Goal: Task Accomplishment & Management: Use online tool/utility

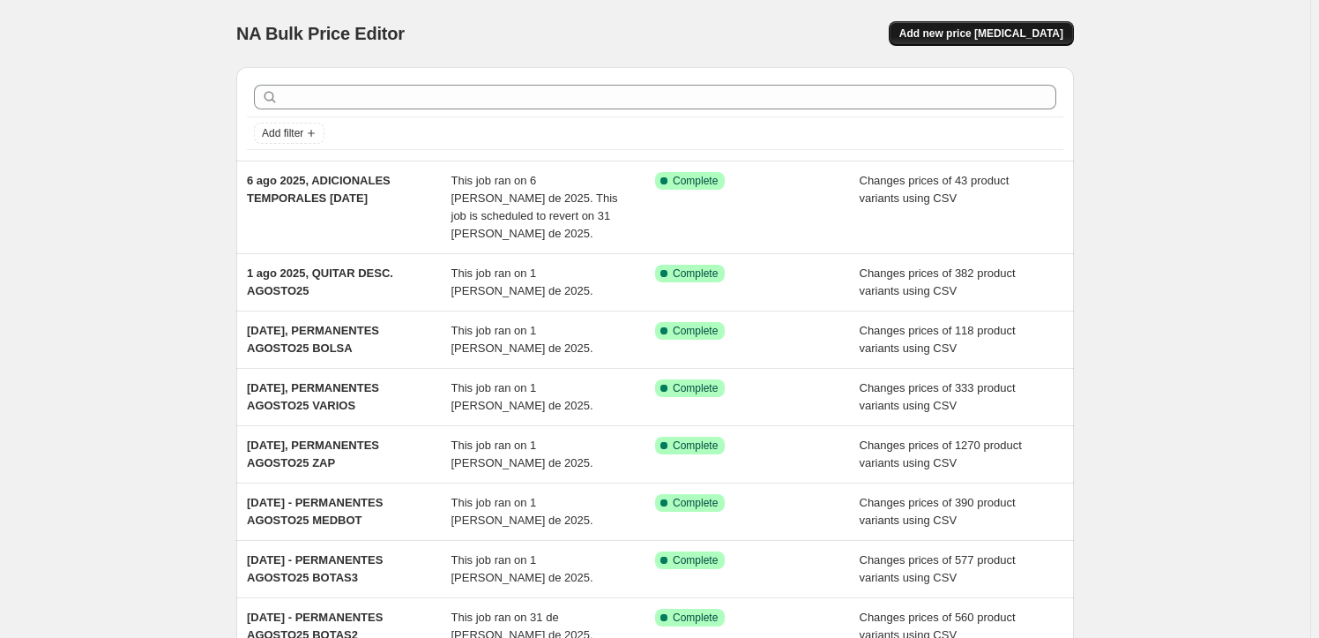
click at [961, 30] on span "Add new price change job" at bounding box center [982, 33] width 164 height 14
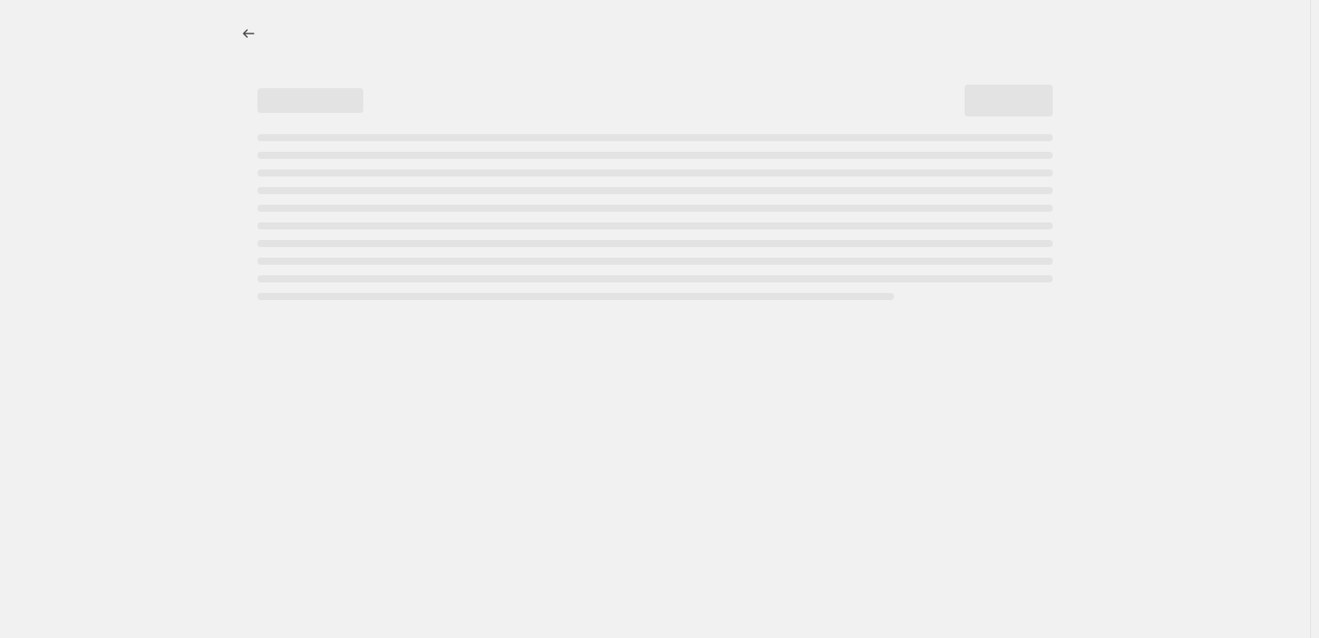
select select "percentage"
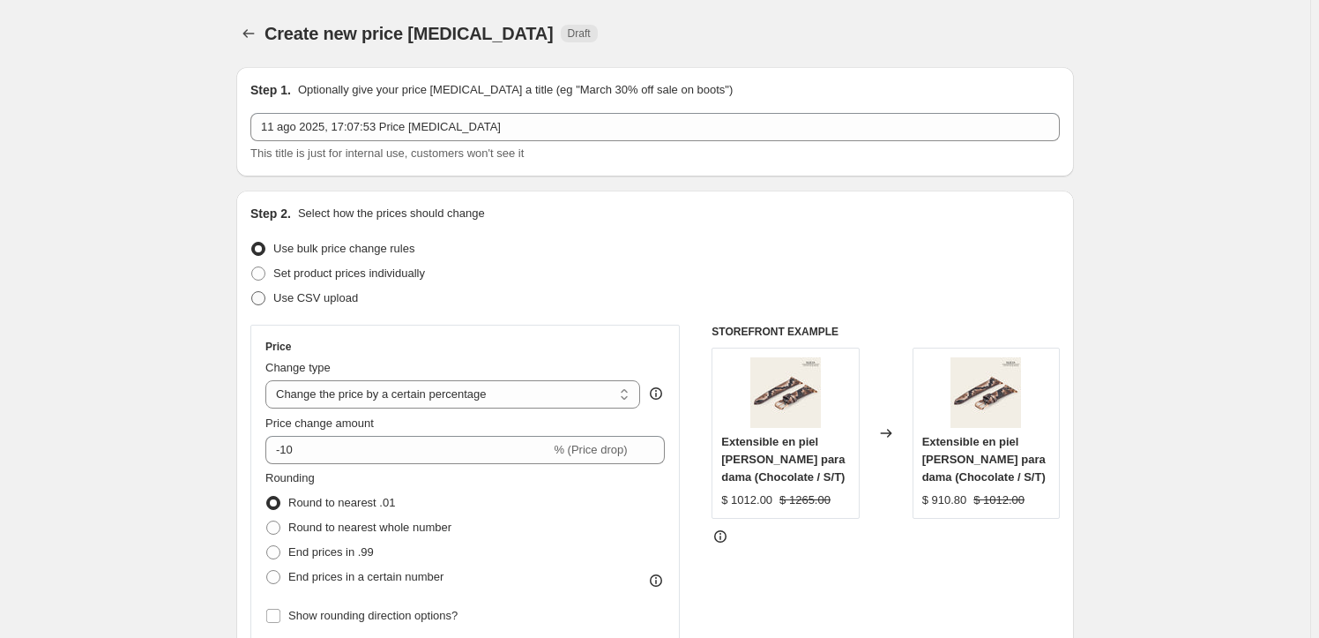
click at [292, 299] on span "Use CSV upload" at bounding box center [315, 297] width 85 height 13
click at [252, 292] on input "Use CSV upload" at bounding box center [251, 291] width 1 height 1
radio input "true"
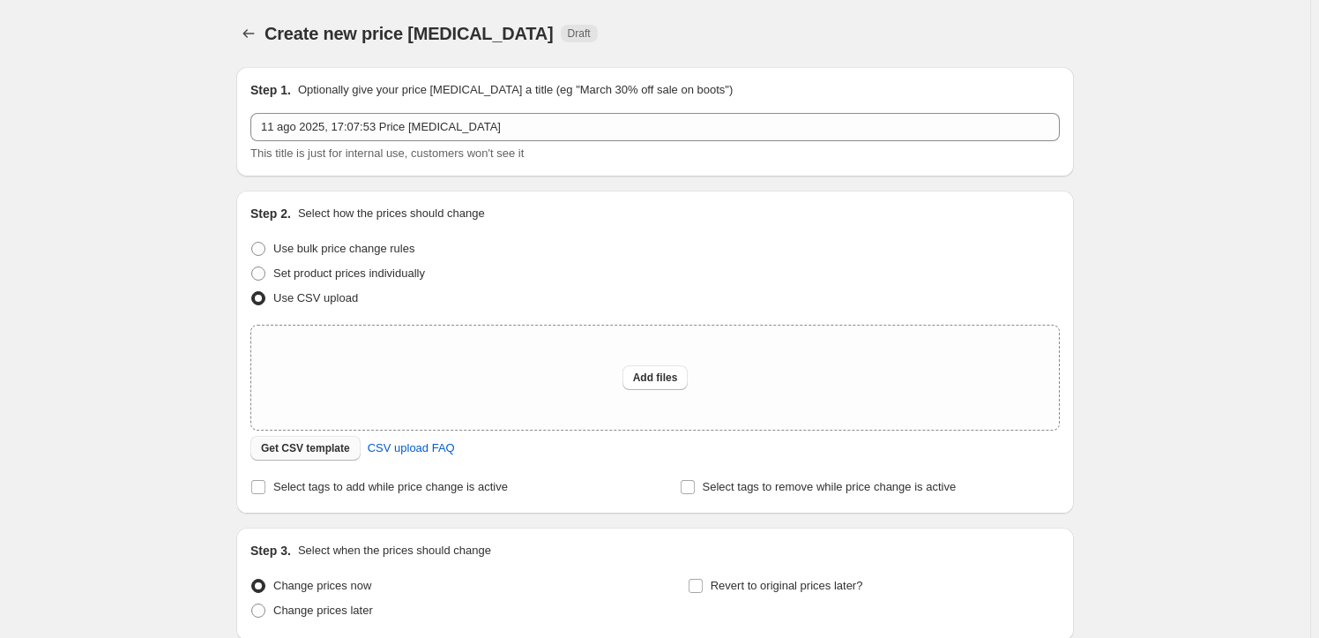
click at [297, 448] on span "Get CSV template" at bounding box center [305, 448] width 89 height 14
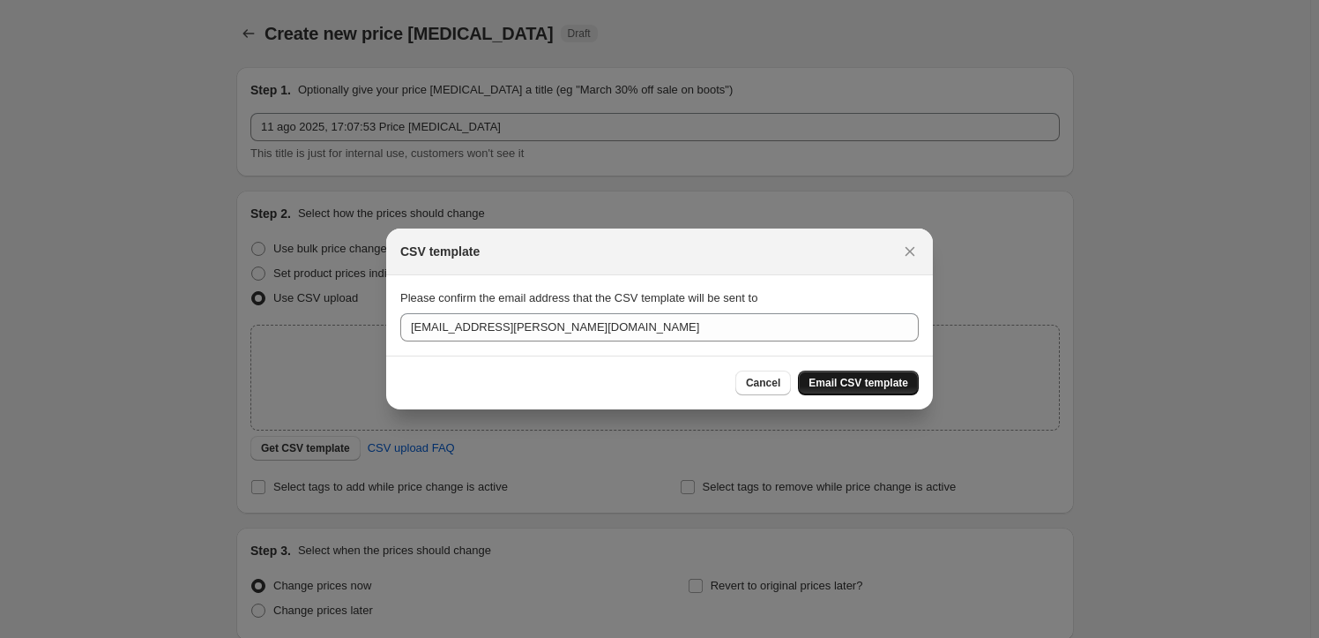
click at [878, 377] on span "Email CSV template" at bounding box center [859, 383] width 100 height 14
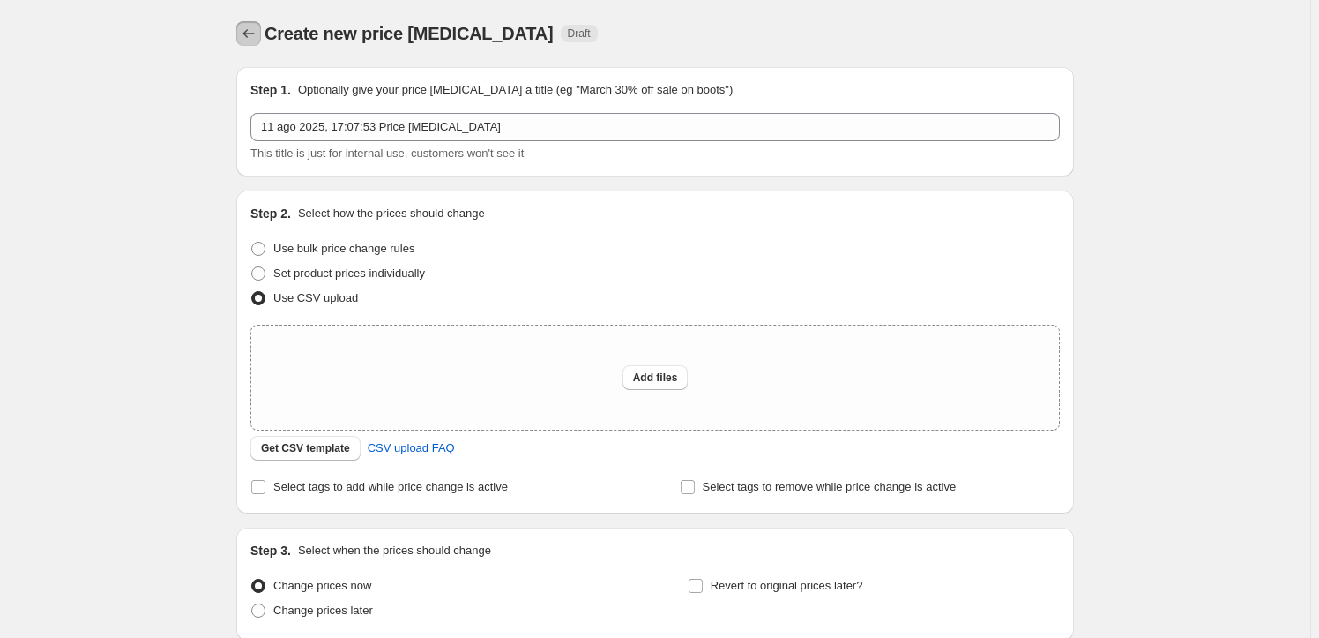
click at [256, 34] on icon "Price change jobs" at bounding box center [249, 34] width 18 height 18
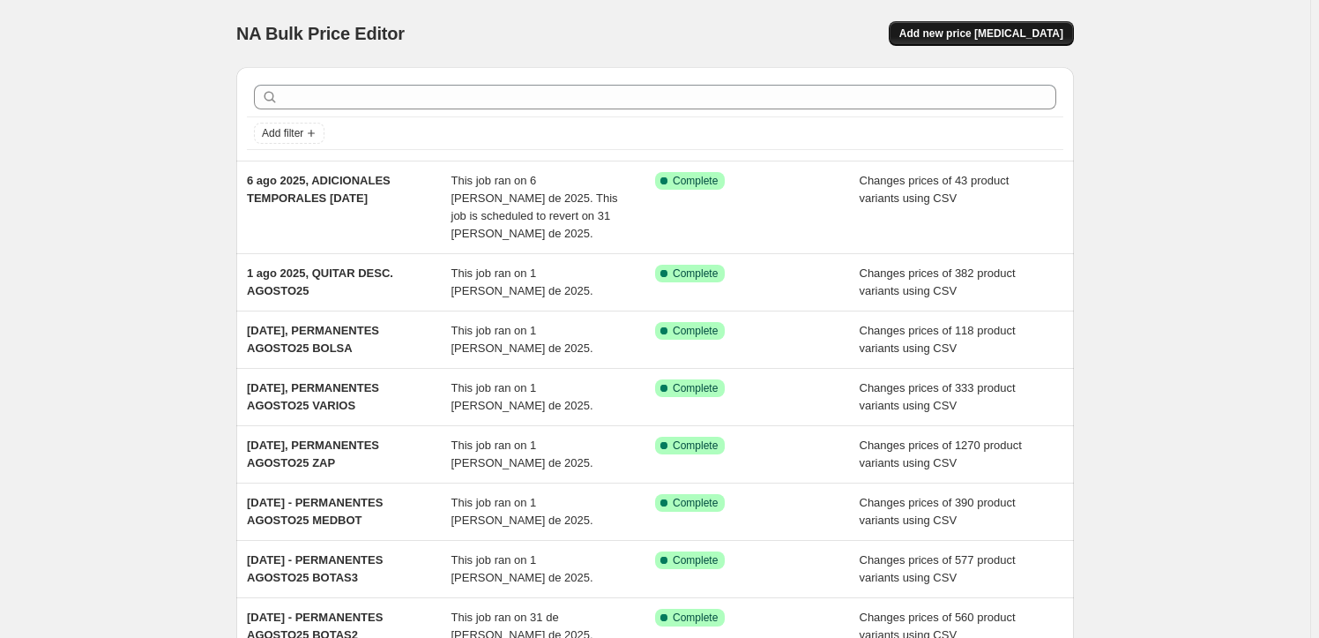
click at [972, 35] on span "Add new price change job" at bounding box center [982, 33] width 164 height 14
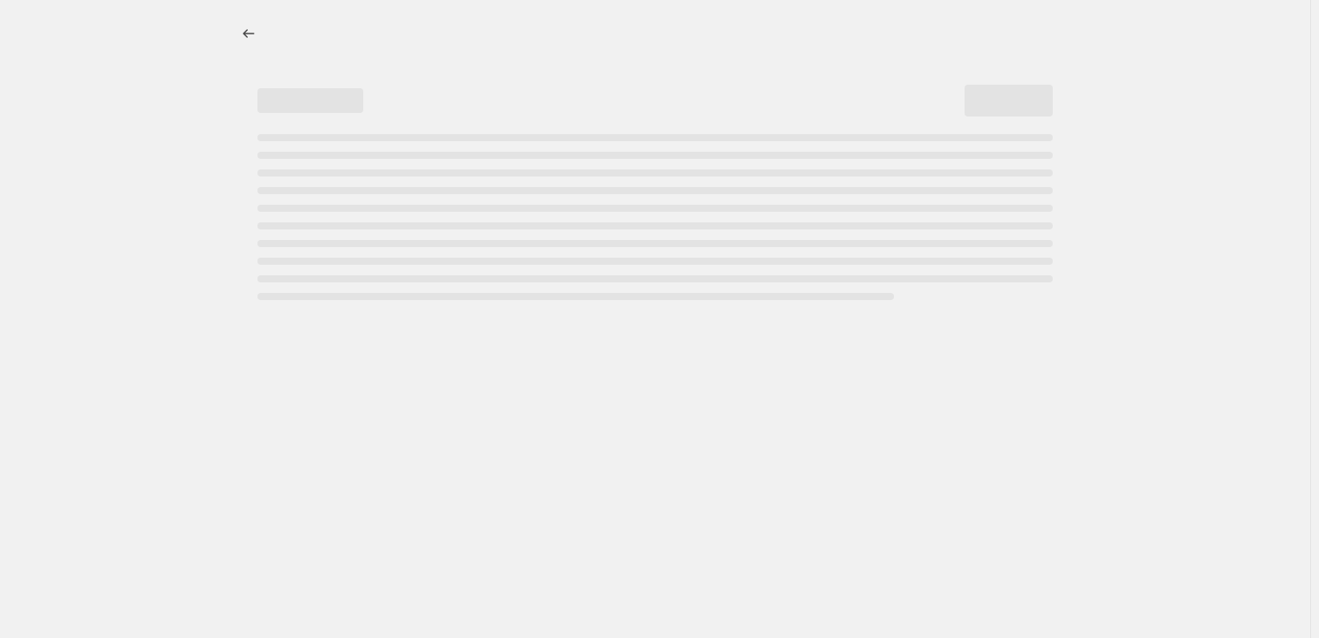
select select "percentage"
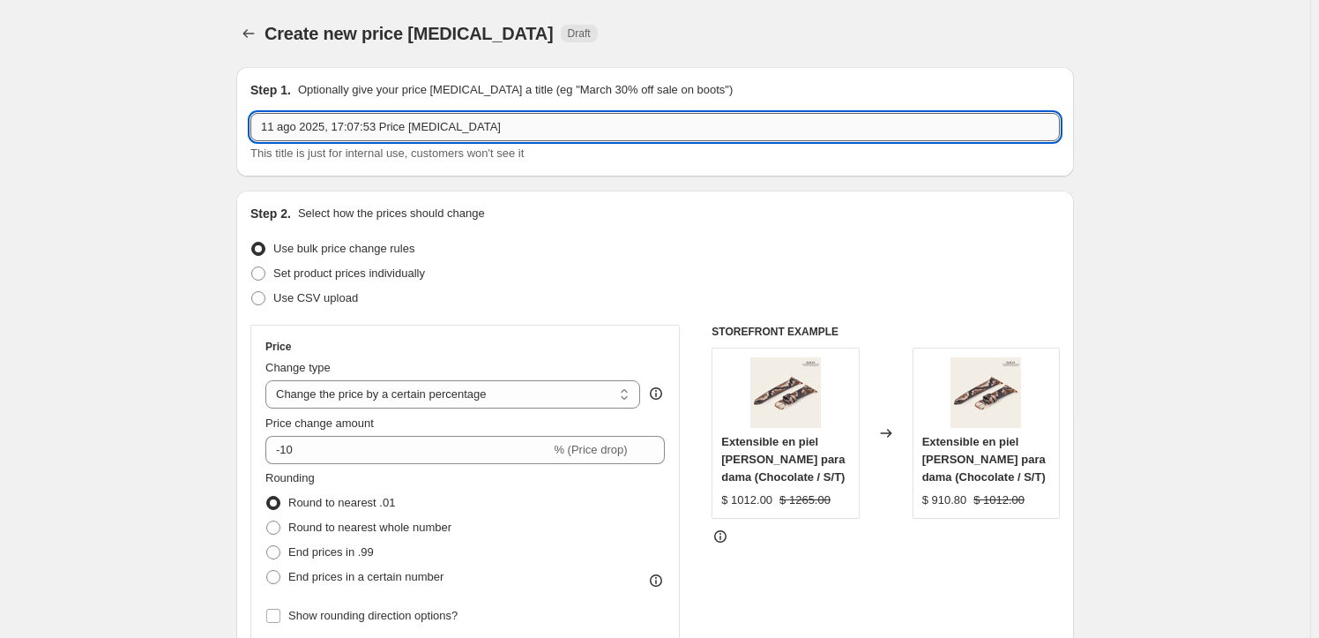
drag, startPoint x: 335, startPoint y: 129, endPoint x: 606, endPoint y: 128, distance: 270.7
click at [606, 128] on input "11 ago 2025, 17:07:53 Price change job" at bounding box center [655, 127] width 810 height 28
click at [438, 131] on input "11 ago 2025, SOMBREROS" at bounding box center [655, 127] width 810 height 28
type input "11 ago 2025, SOMBREROS SOH3x"
click at [316, 295] on span "Use CSV upload" at bounding box center [315, 297] width 85 height 13
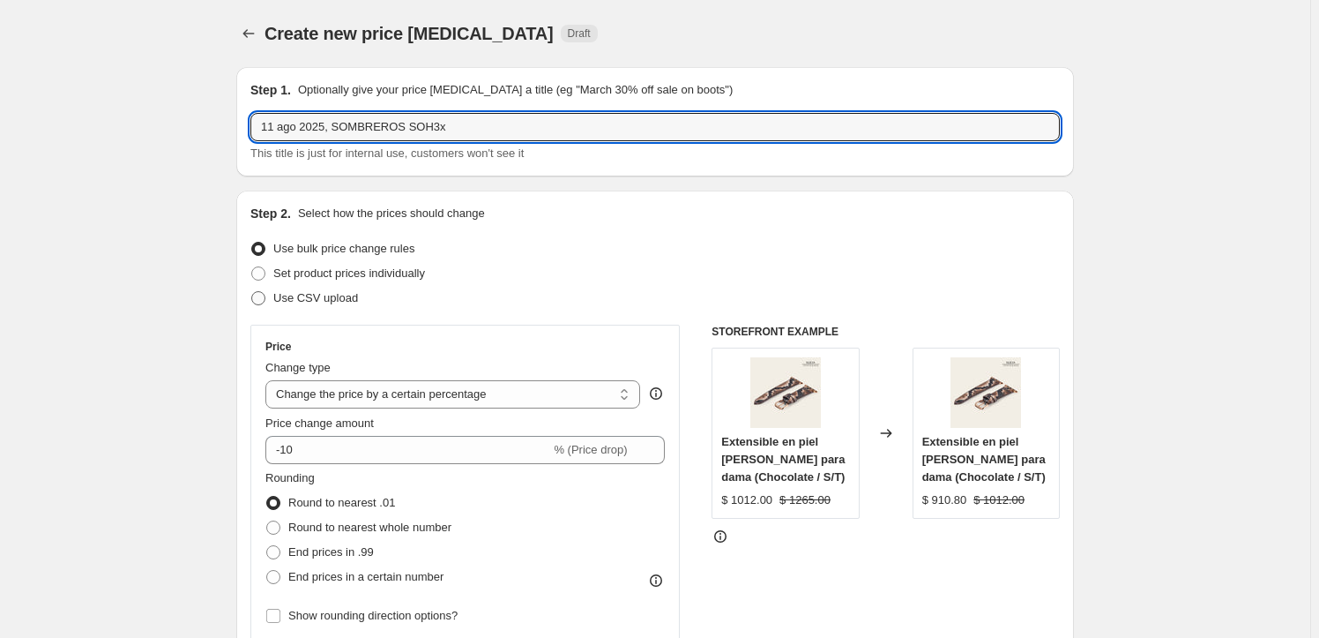
click at [252, 292] on input "Use CSV upload" at bounding box center [251, 291] width 1 height 1
radio input "true"
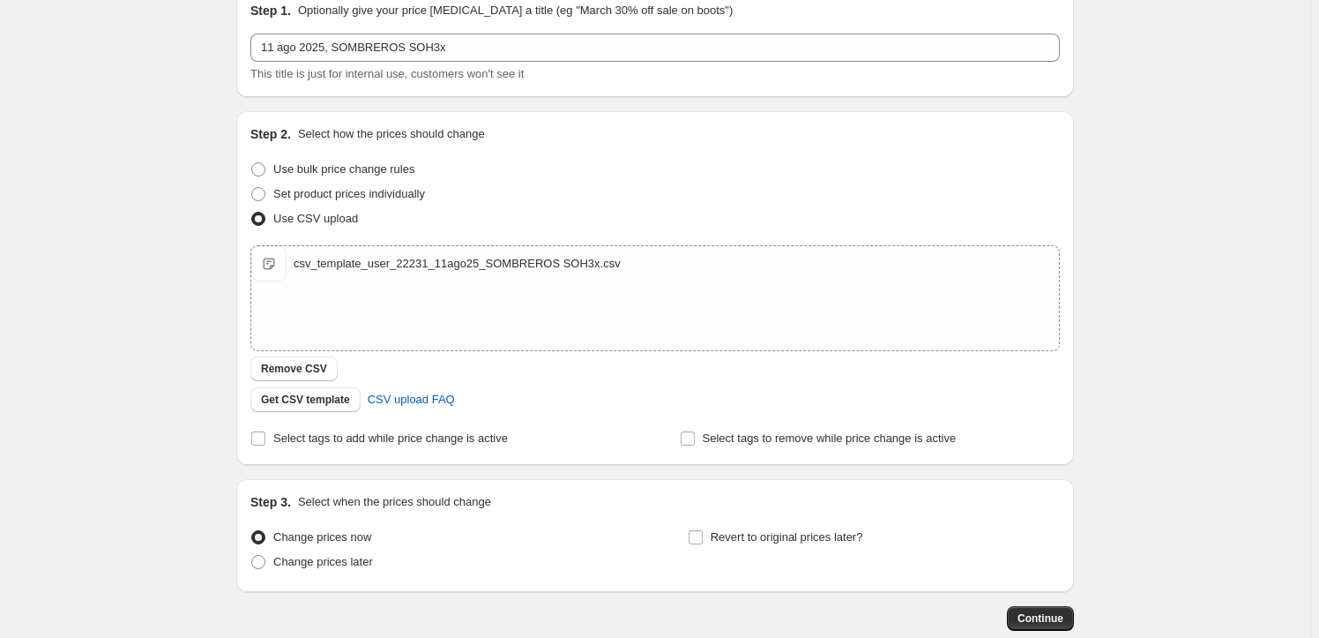
scroll to position [160, 0]
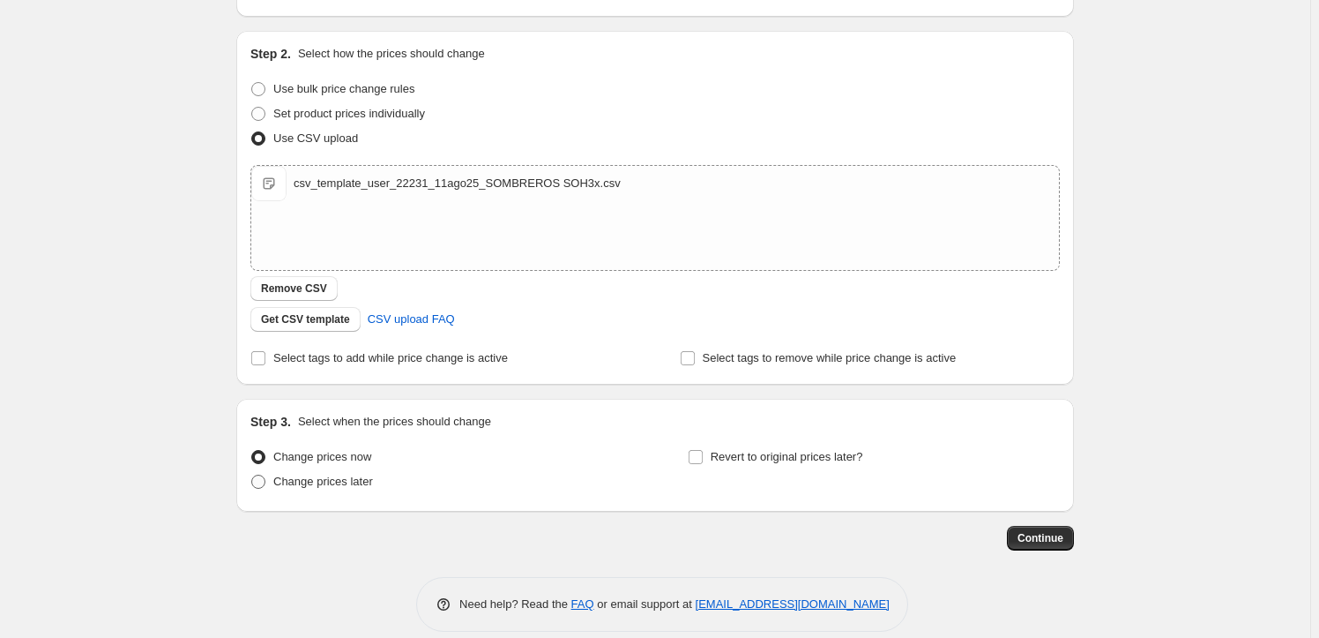
click at [288, 478] on span "Change prices later" at bounding box center [323, 480] width 100 height 13
click at [252, 475] on input "Change prices later" at bounding box center [251, 474] width 1 height 1
radio input "true"
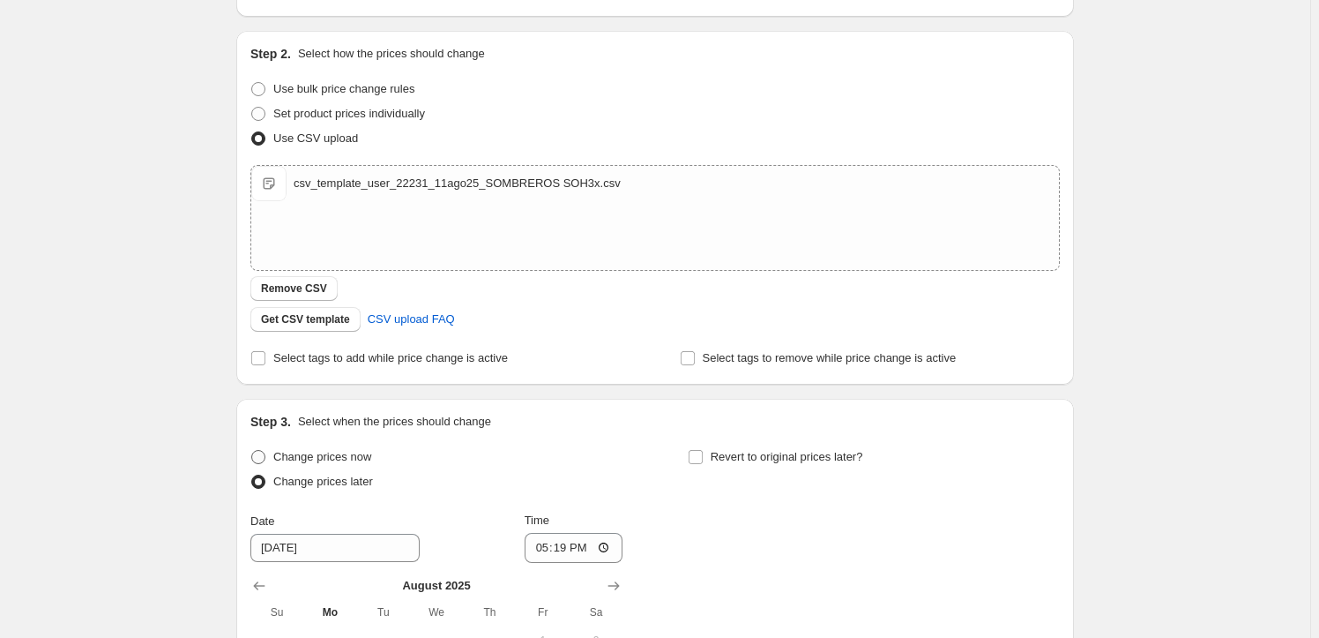
scroll to position [320, 0]
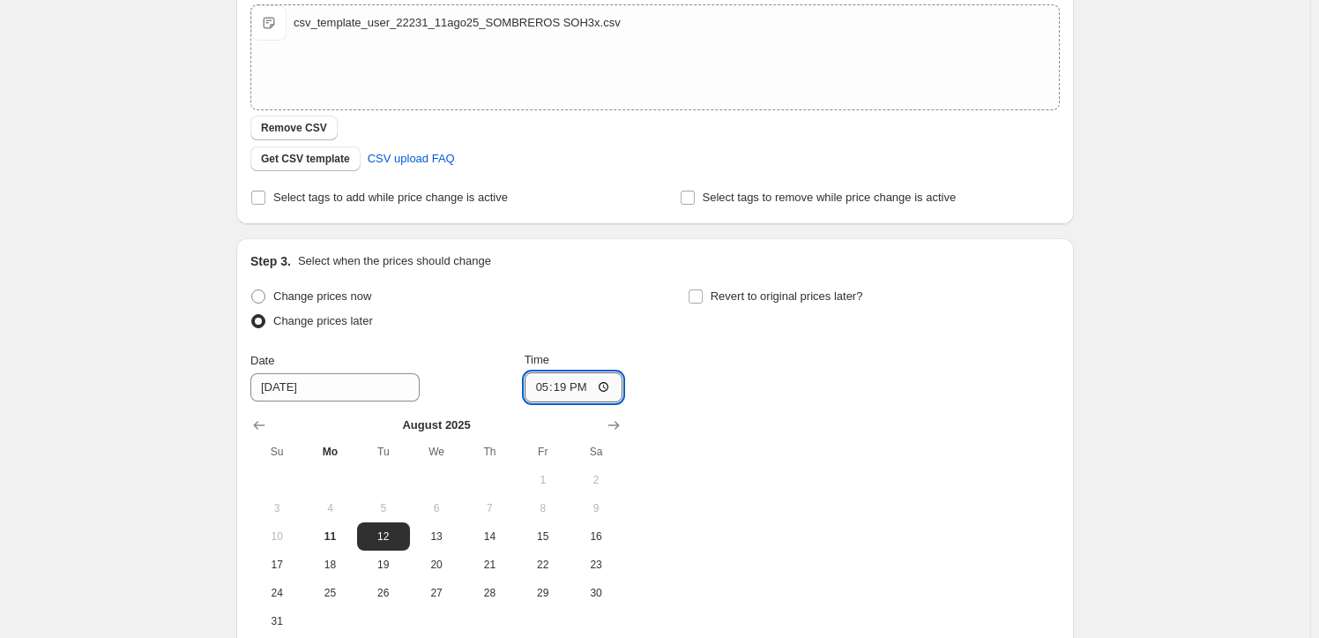
click at [531, 383] on input "17:19" at bounding box center [574, 387] width 99 height 30
type input "23:59"
click at [337, 534] on span "11" at bounding box center [329, 536] width 39 height 14
type input "8/11/2025"
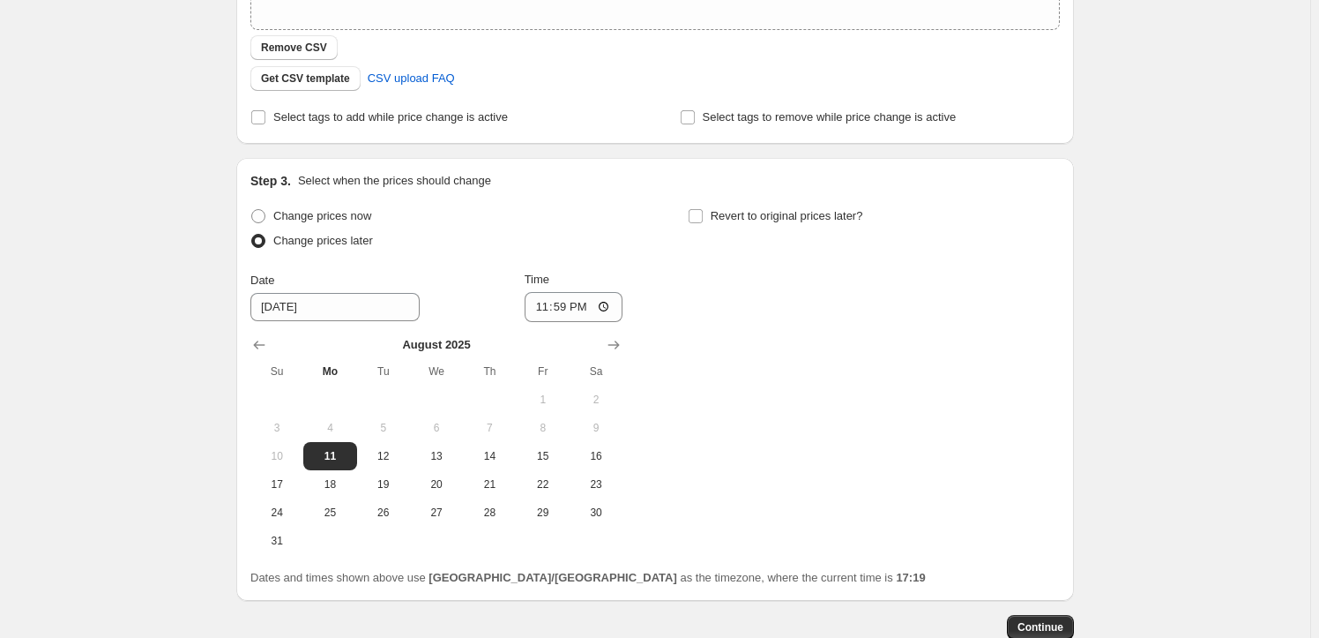
scroll to position [481, 0]
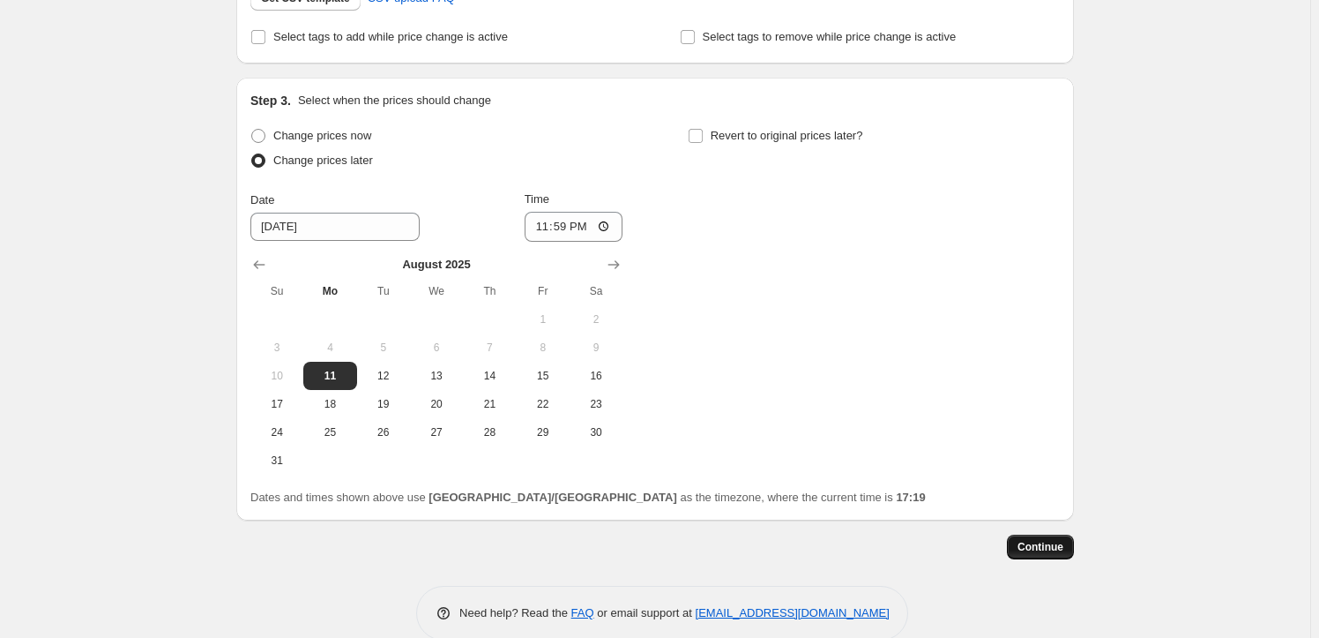
click at [1047, 542] on span "Continue" at bounding box center [1041, 547] width 46 height 14
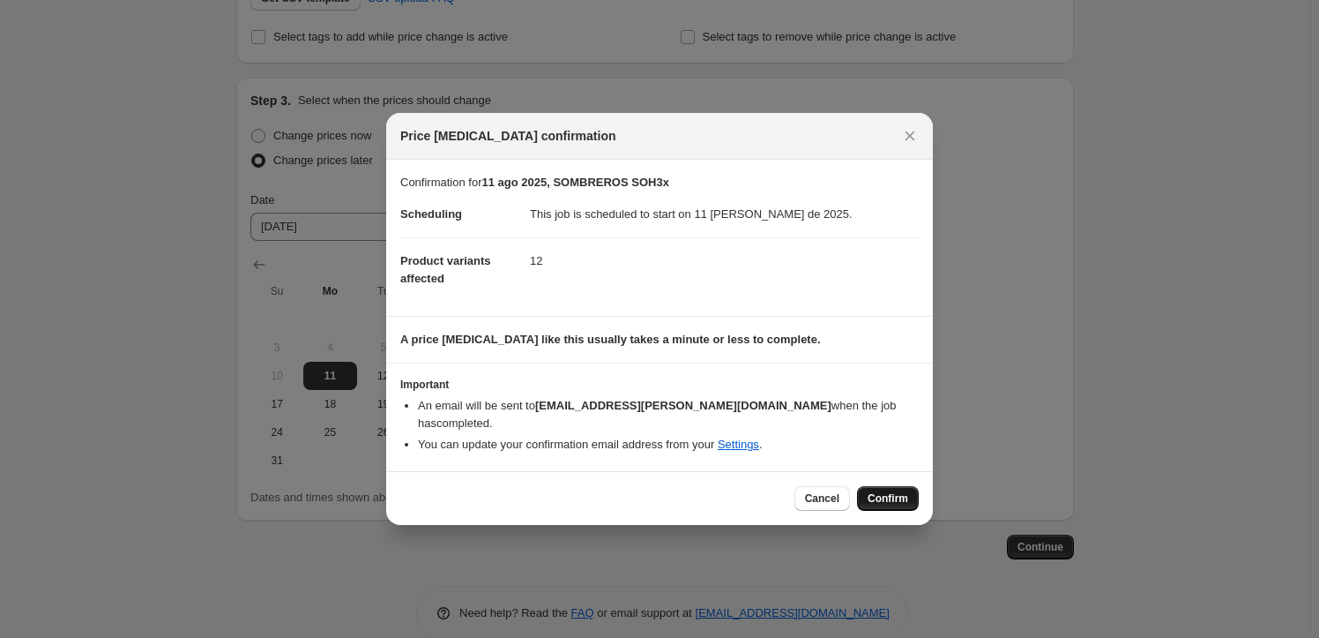
click at [892, 493] on span "Confirm" at bounding box center [888, 498] width 41 height 14
